Goal: Information Seeking & Learning: Find specific fact

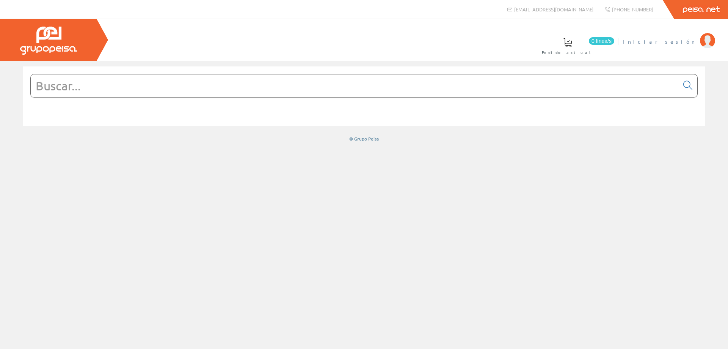
click at [677, 41] on span "Iniciar sesión" at bounding box center [660, 42] width 74 height 8
drag, startPoint x: 250, startPoint y: 78, endPoint x: 264, endPoint y: 80, distance: 14.3
click at [251, 78] on input "text" at bounding box center [355, 85] width 648 height 23
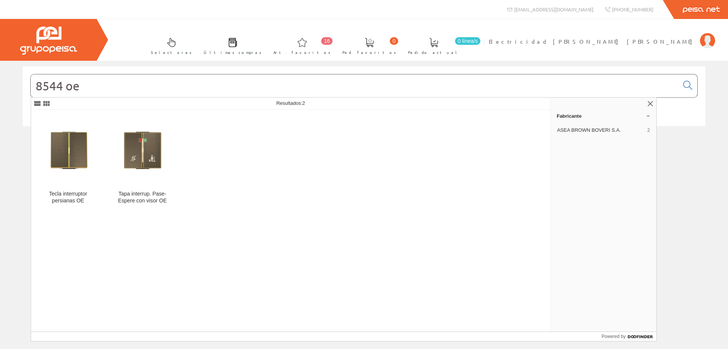
type input "8544 oe"
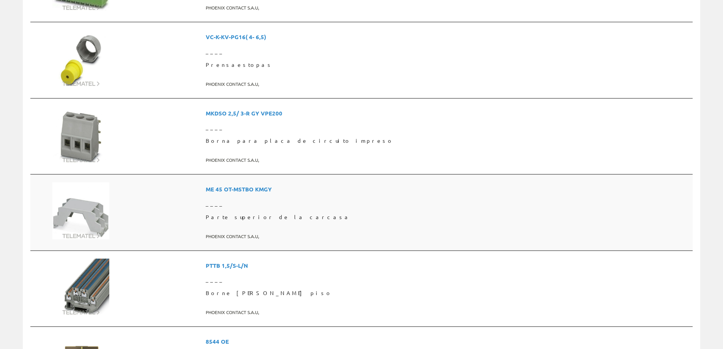
scroll to position [797, 0]
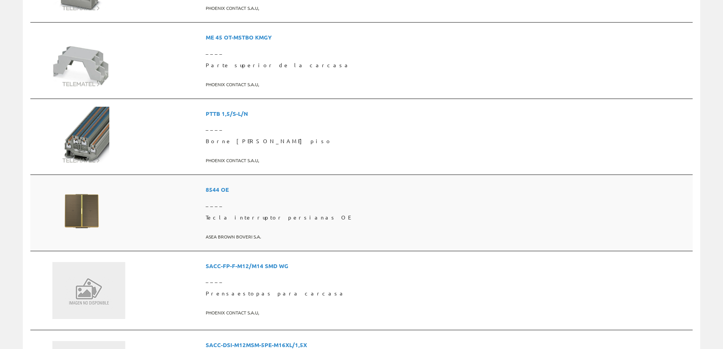
click at [320, 191] on span "8544 OE" at bounding box center [448, 189] width 484 height 14
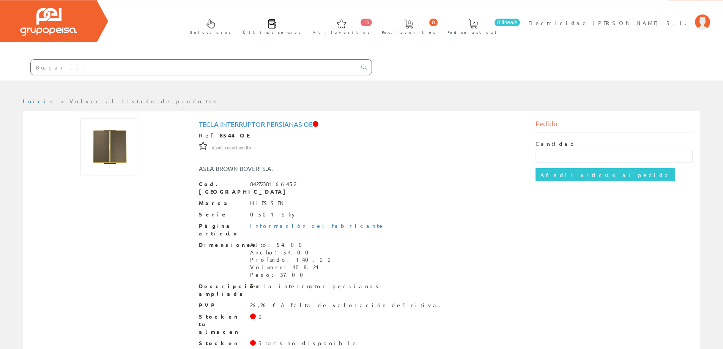
scroll to position [27, 0]
